Goal: Information Seeking & Learning: Find specific fact

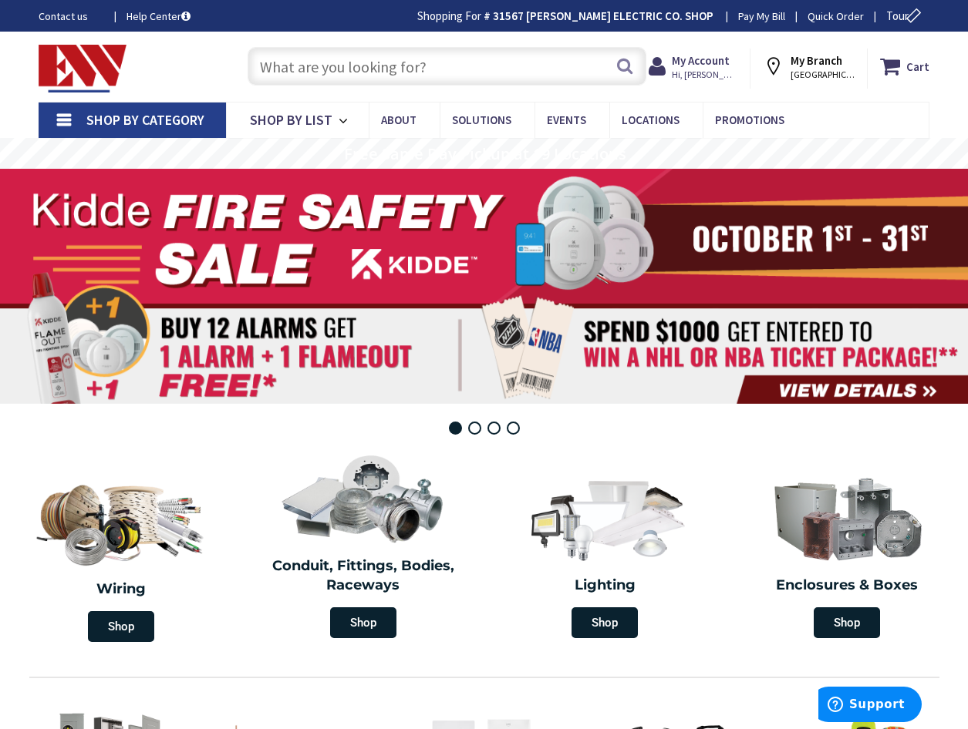
click at [299, 74] on input "text" at bounding box center [446, 66] width 399 height 39
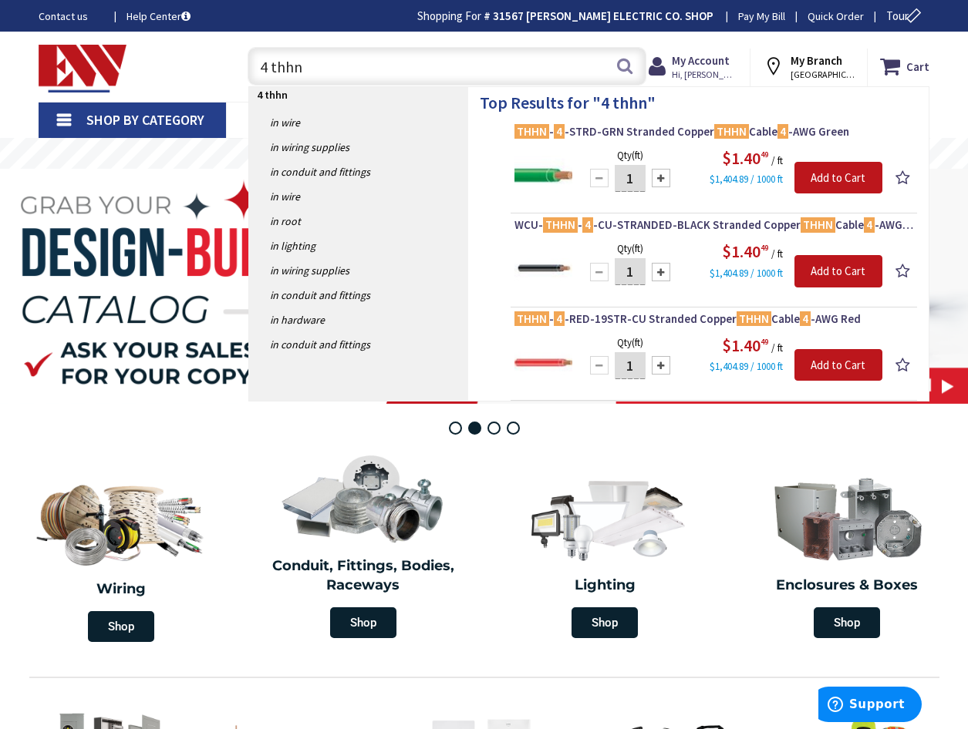
type input "4 thhn"
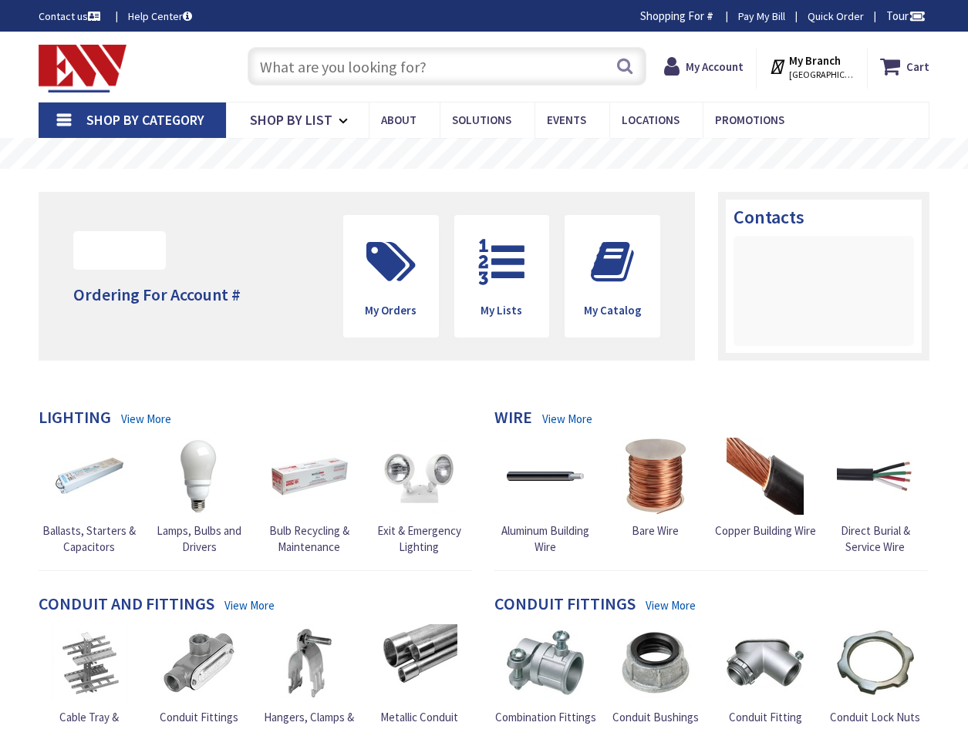
click at [324, 66] on input "text" at bounding box center [446, 66] width 399 height 39
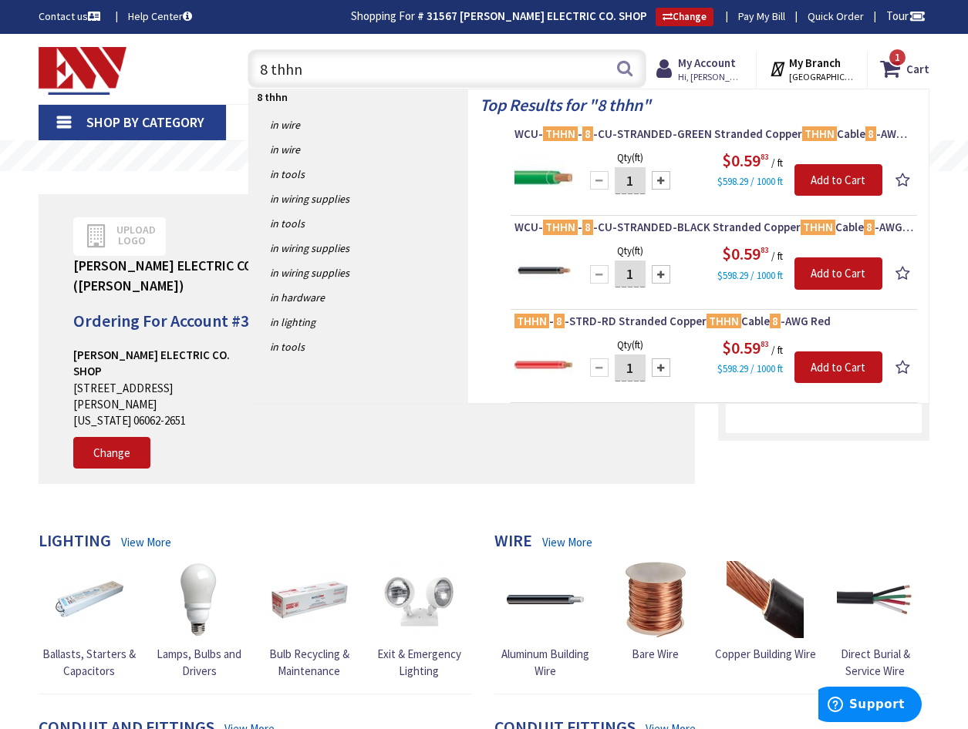
type input "8 thhn"
